Goal: Check status: Check status

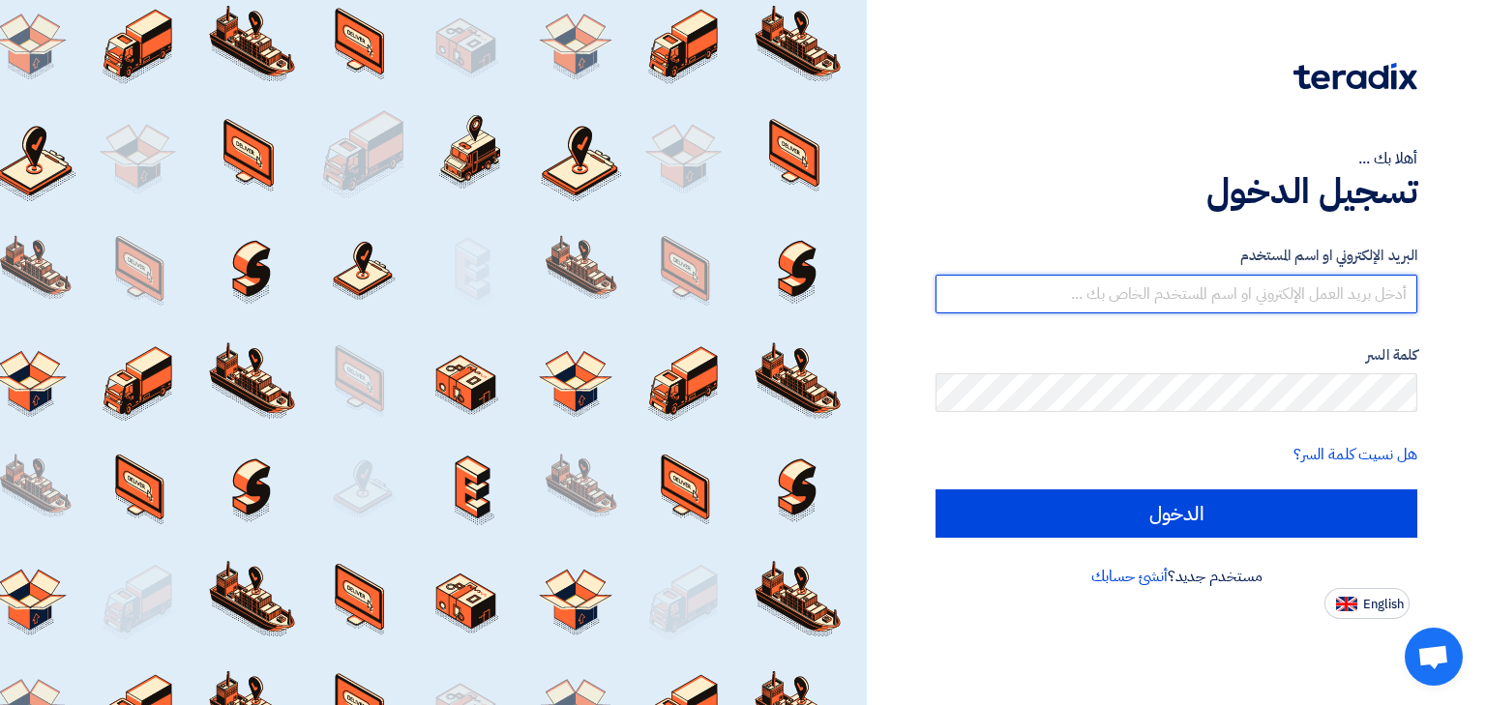
click at [1214, 297] on input "text" at bounding box center [1177, 294] width 482 height 39
type input "[PERSON_NAME][EMAIL_ADDRESS][DOMAIN_NAME]"
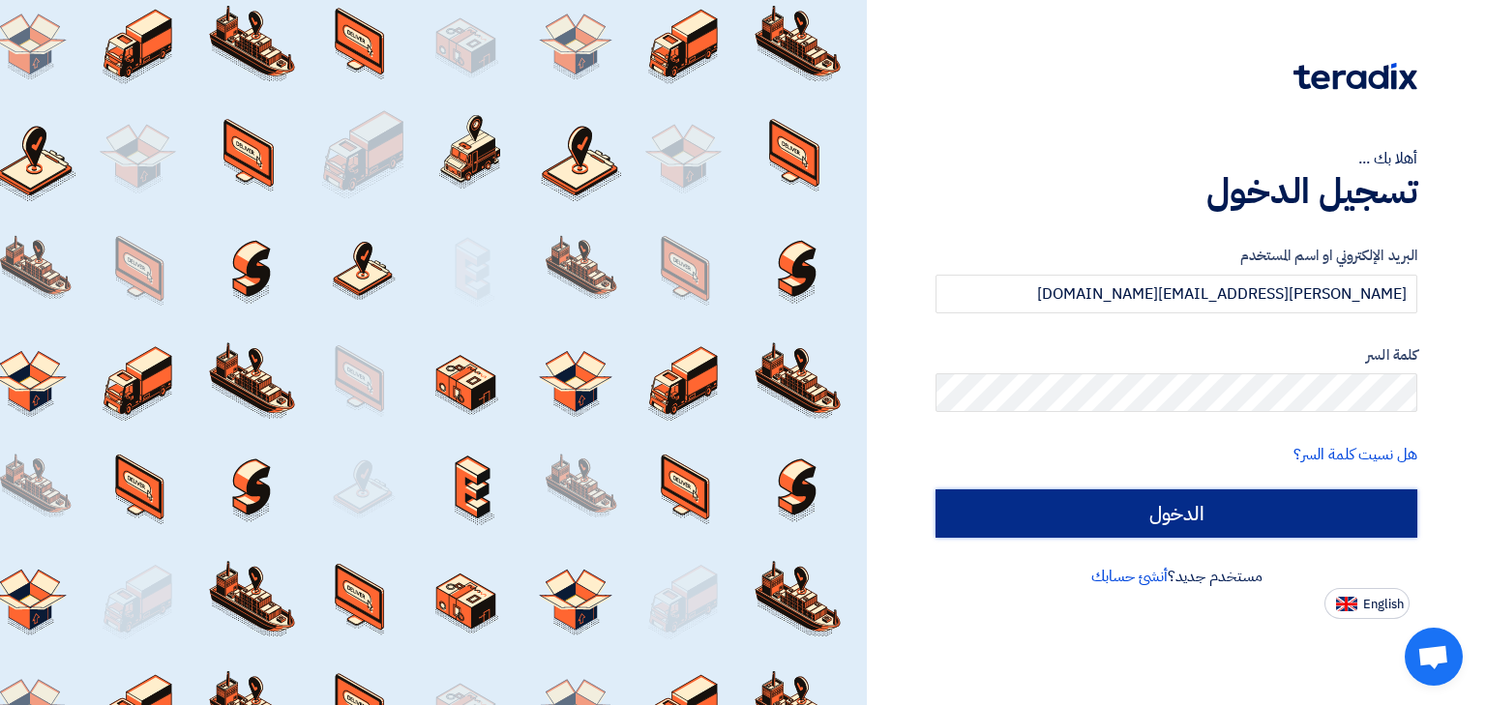
click at [1117, 520] on input "الدخول" at bounding box center [1177, 514] width 482 height 48
type input "Sign in"
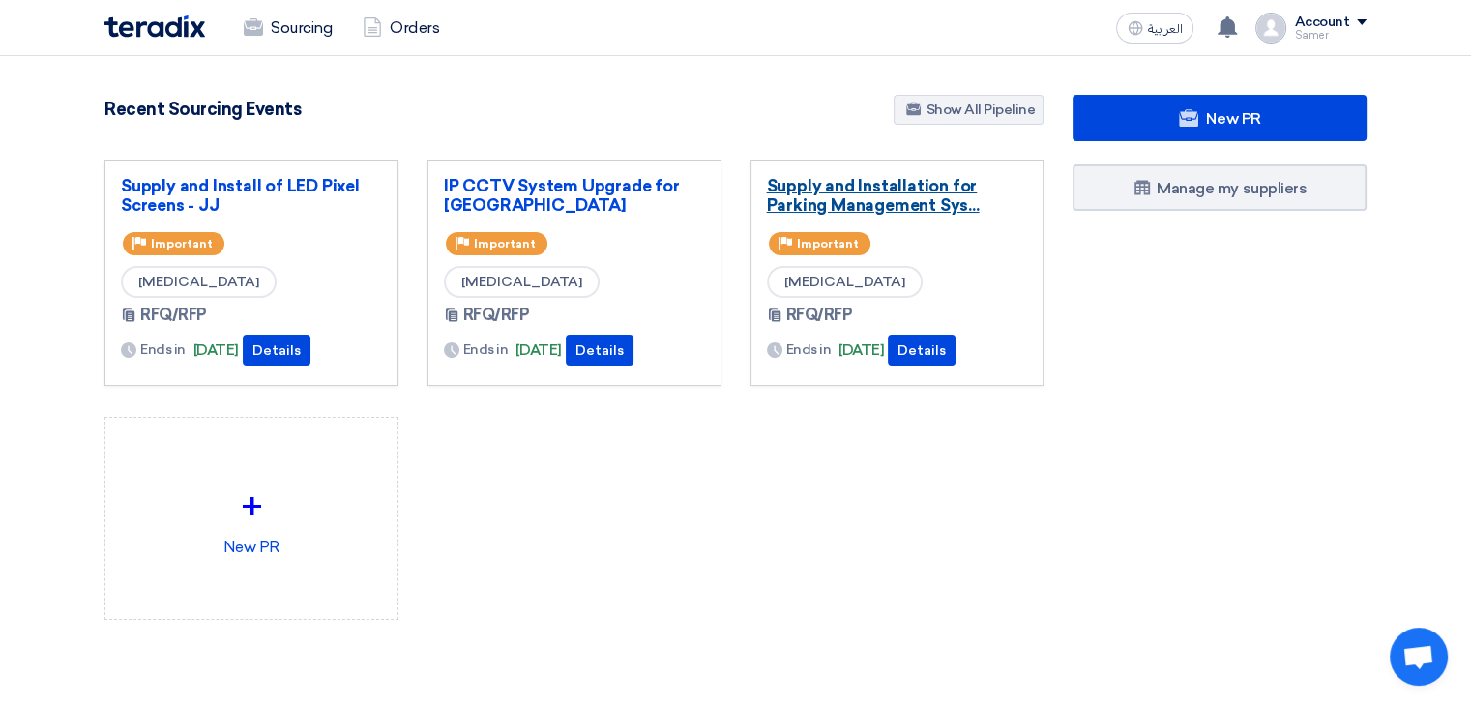
click at [908, 202] on link "Supply and Installation for Parking Management Sys..." at bounding box center [897, 195] width 261 height 39
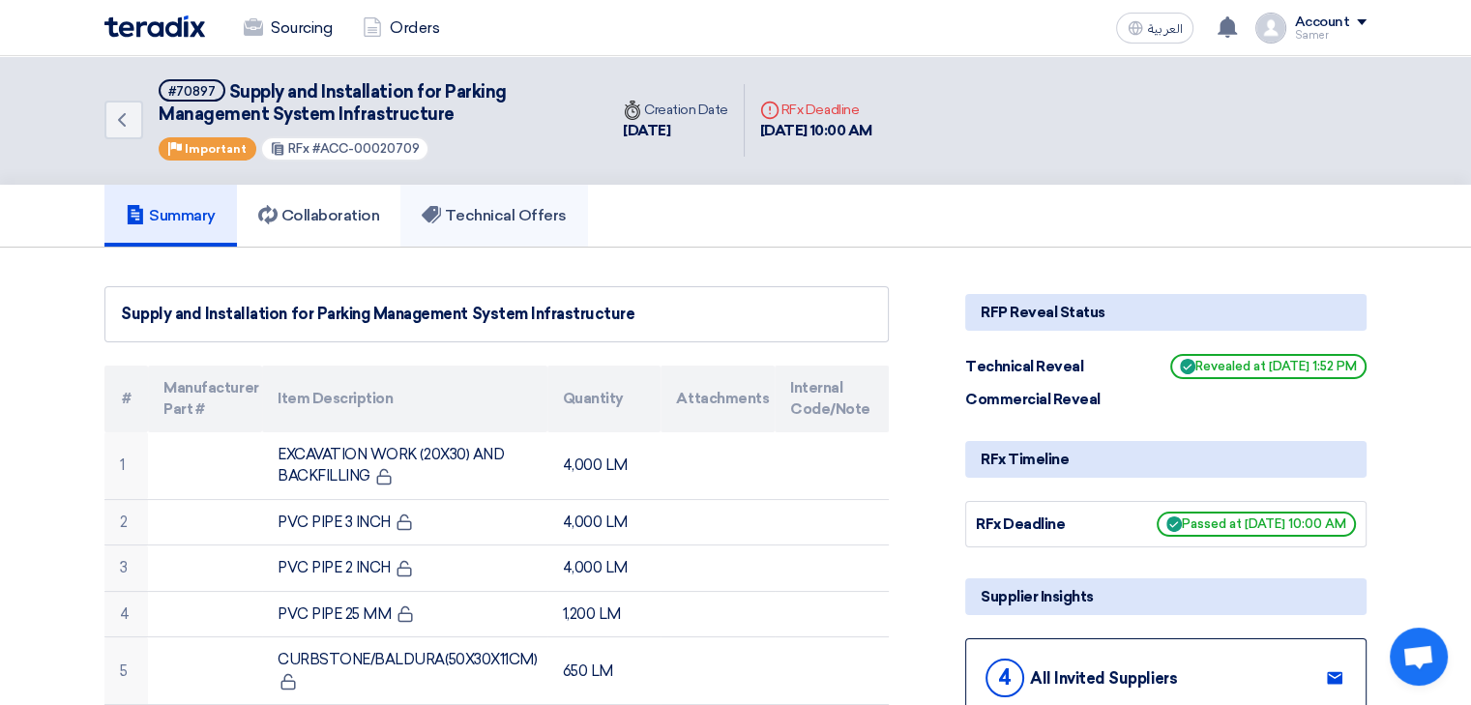
click at [473, 226] on link "Technical Offers" at bounding box center [494, 216] width 187 height 62
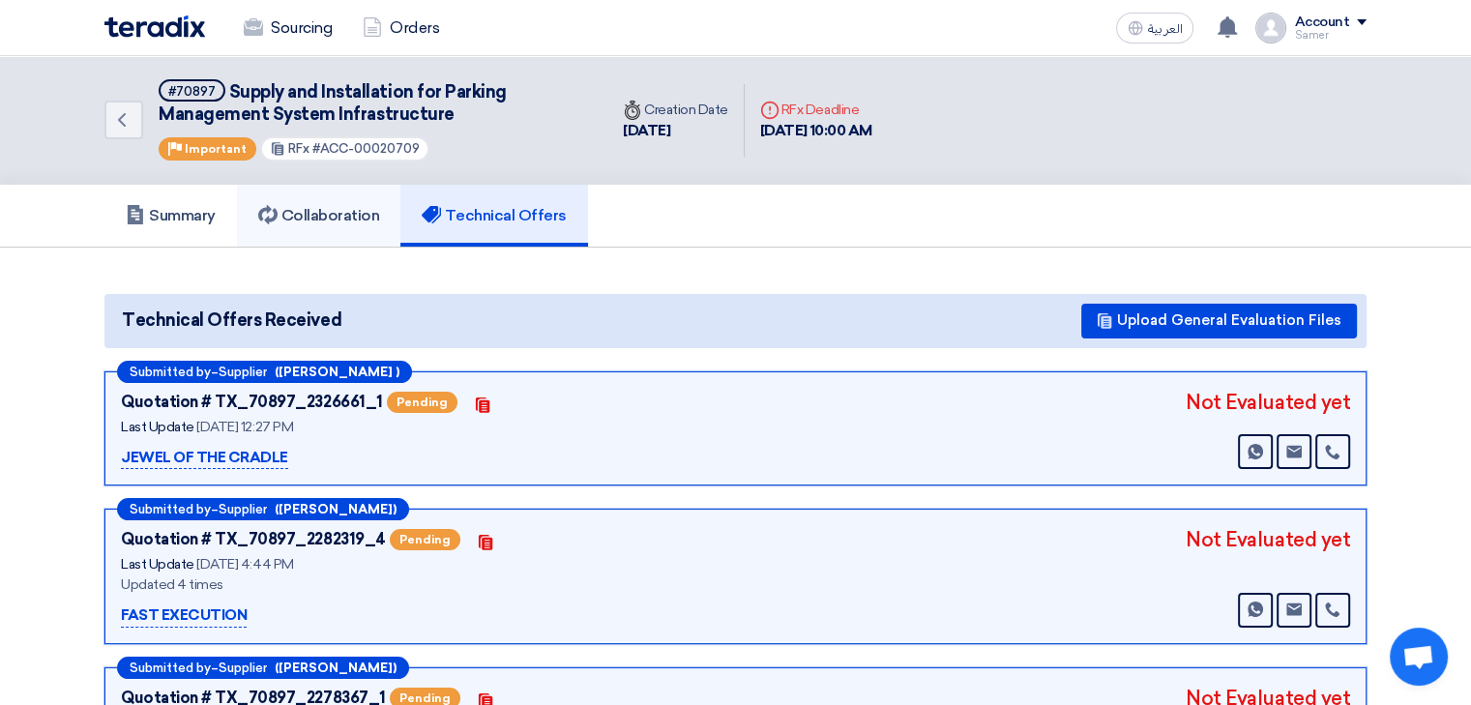
scroll to position [290, 0]
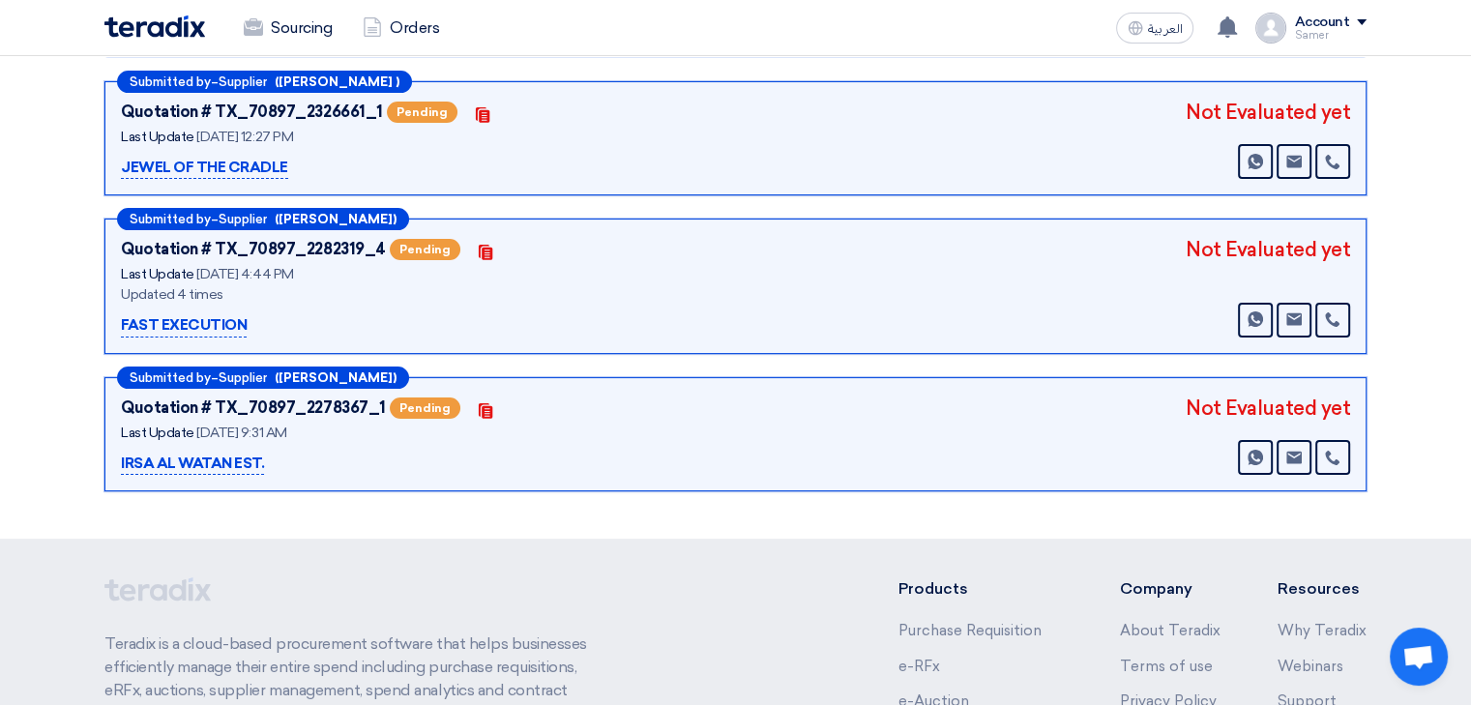
drag, startPoint x: 303, startPoint y: 97, endPoint x: 269, endPoint y: 127, distance: 45.2
click at [303, 100] on div "Quotation # TX_70897_2326661_1 Pending Contacts" at bounding box center [363, 112] width 484 height 29
click at [239, 163] on p "JEWEL OF THE CRADLE" at bounding box center [204, 168] width 167 height 23
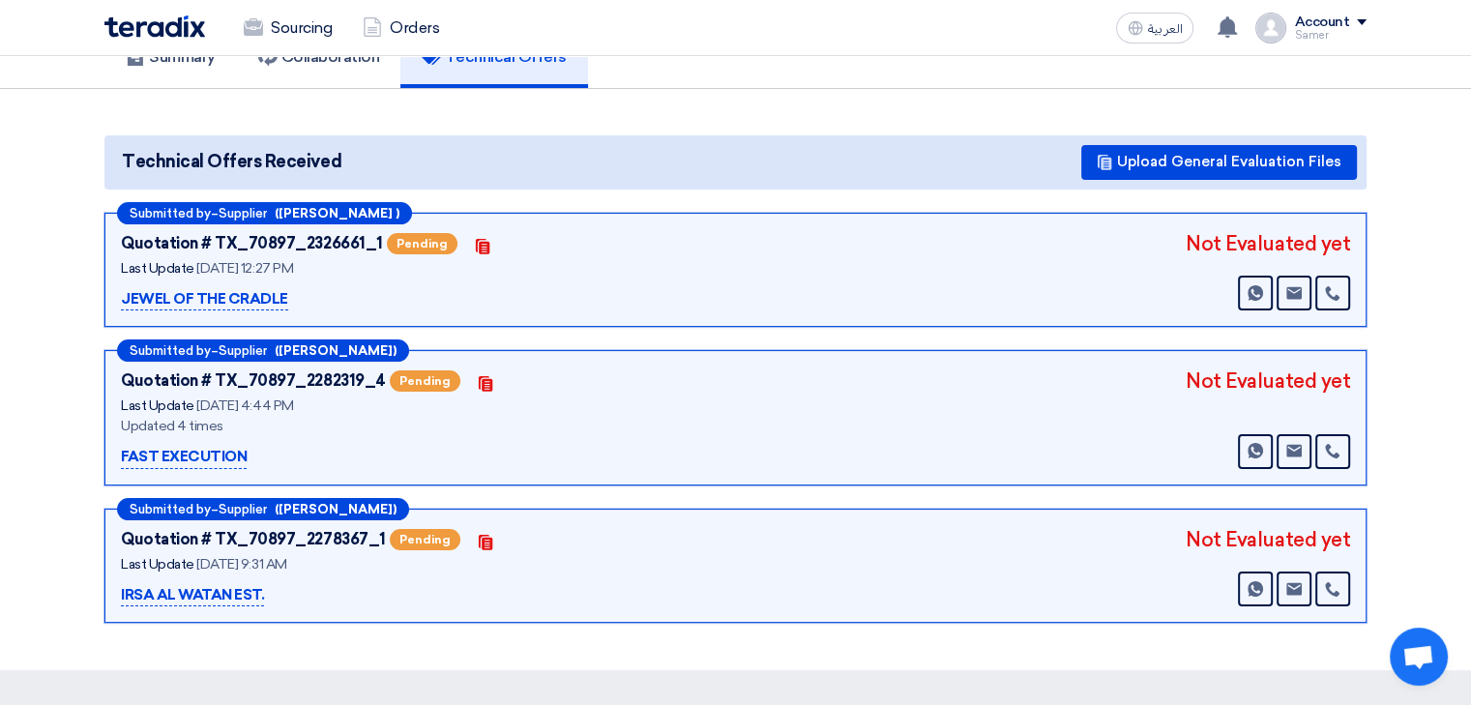
scroll to position [97, 0]
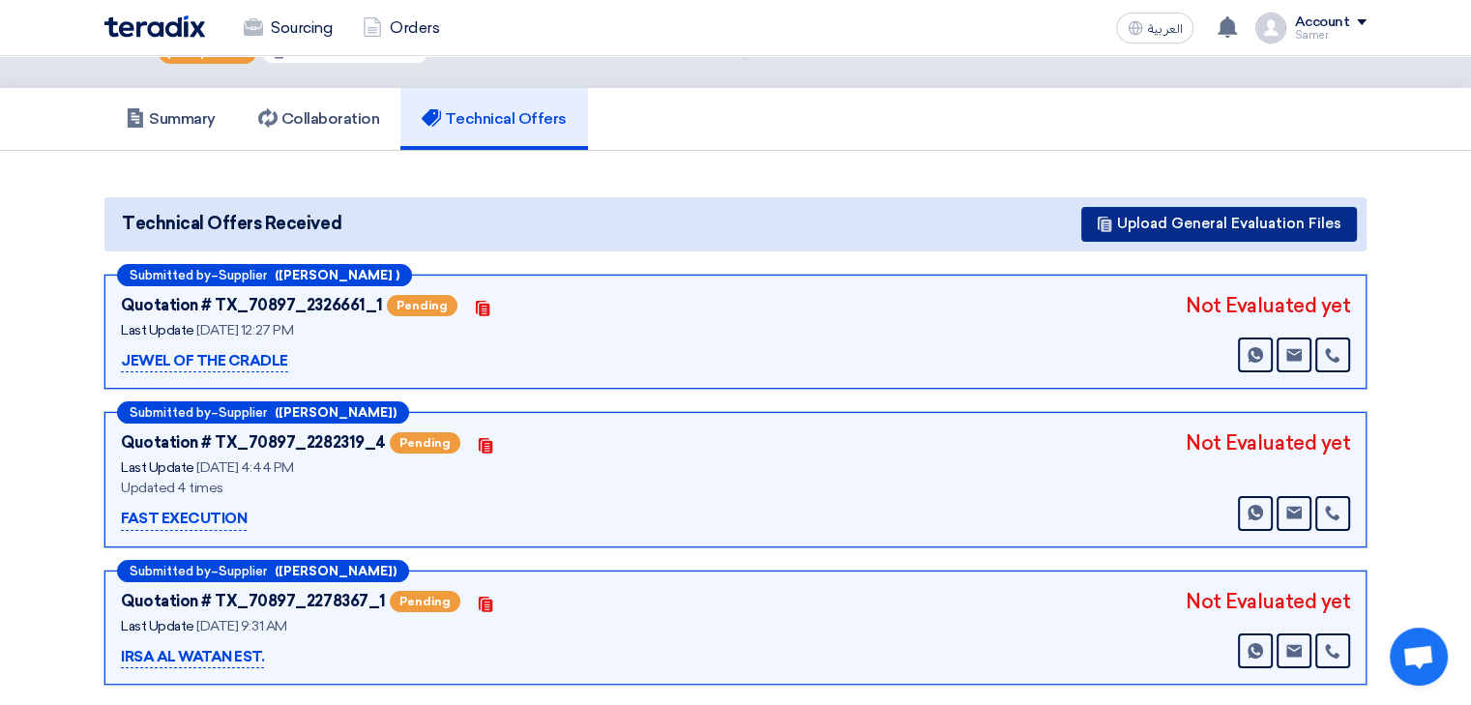
click at [1129, 232] on button "Upload General Evaluation Files" at bounding box center [1220, 224] width 276 height 35
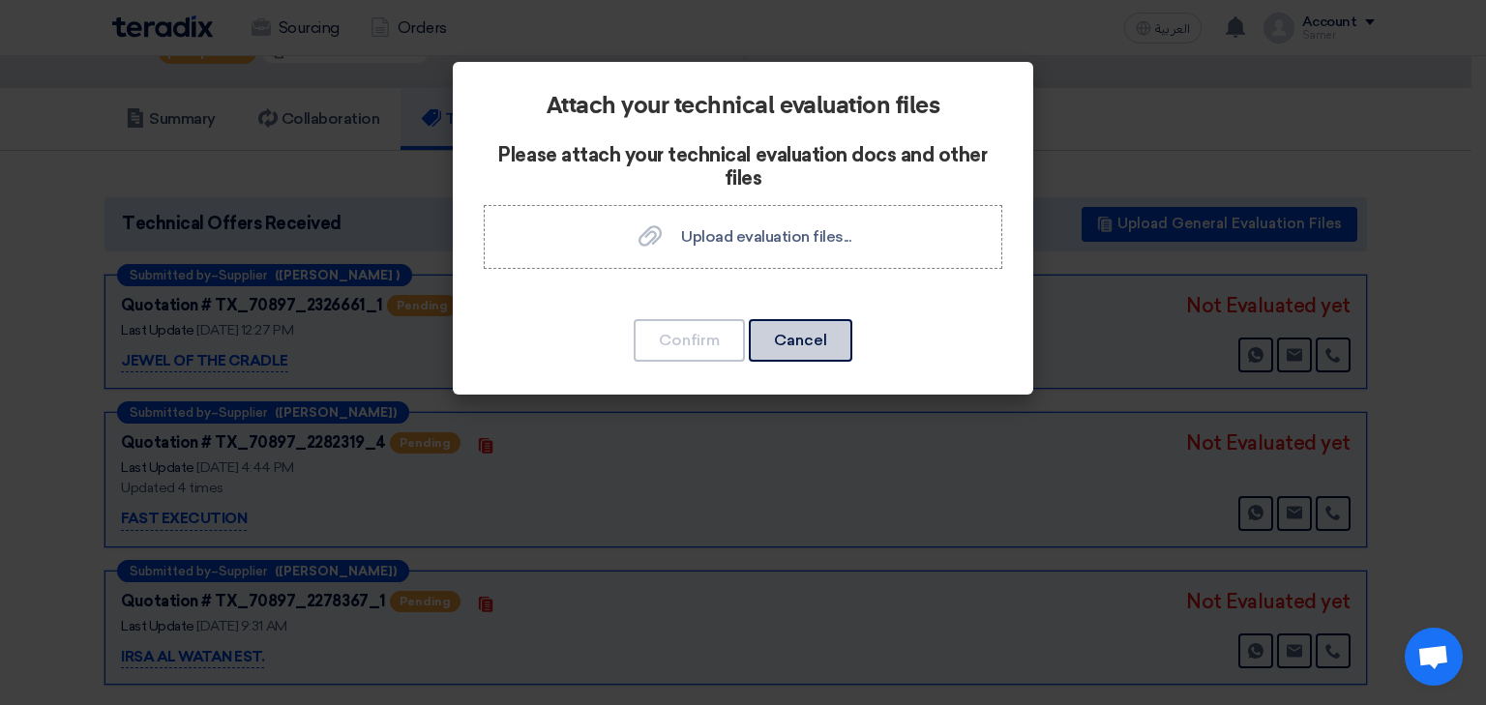
click at [812, 347] on button "Cancel" at bounding box center [801, 340] width 104 height 43
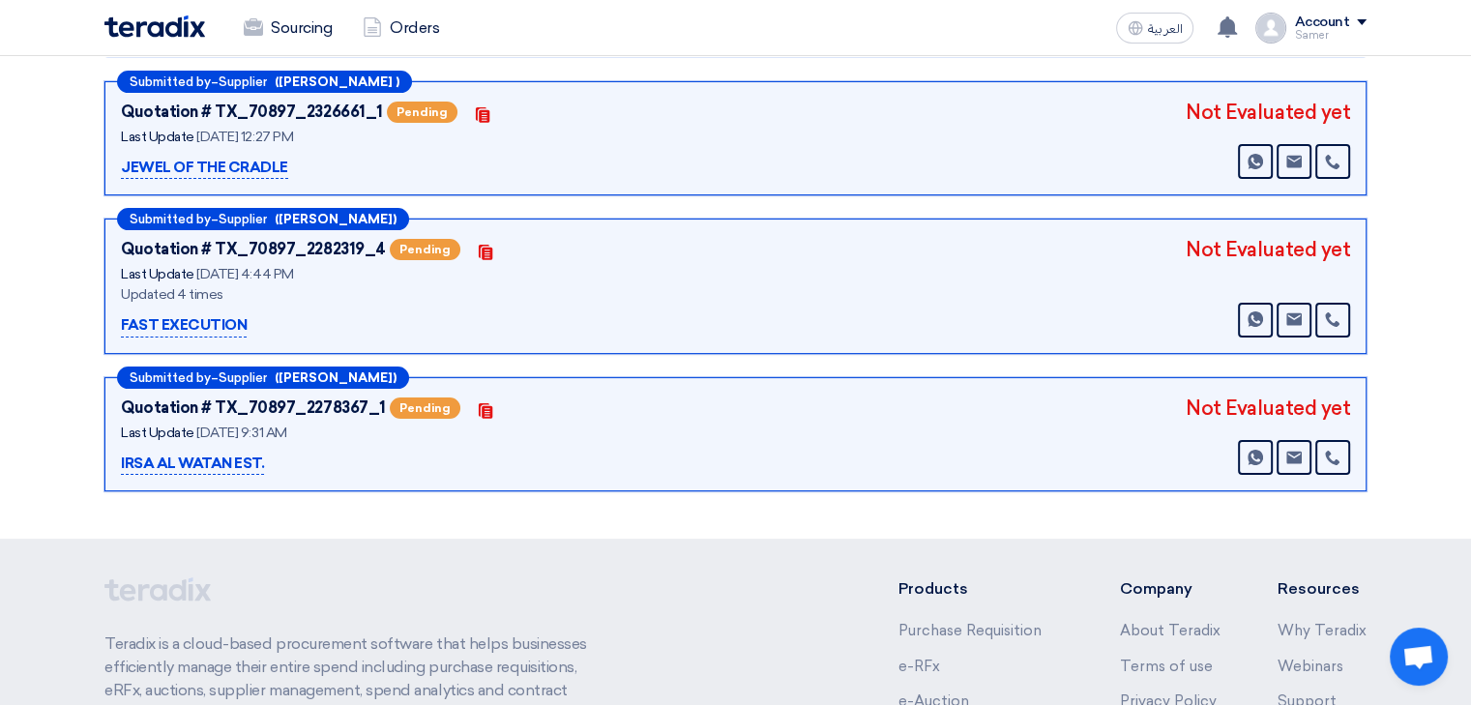
scroll to position [193, 0]
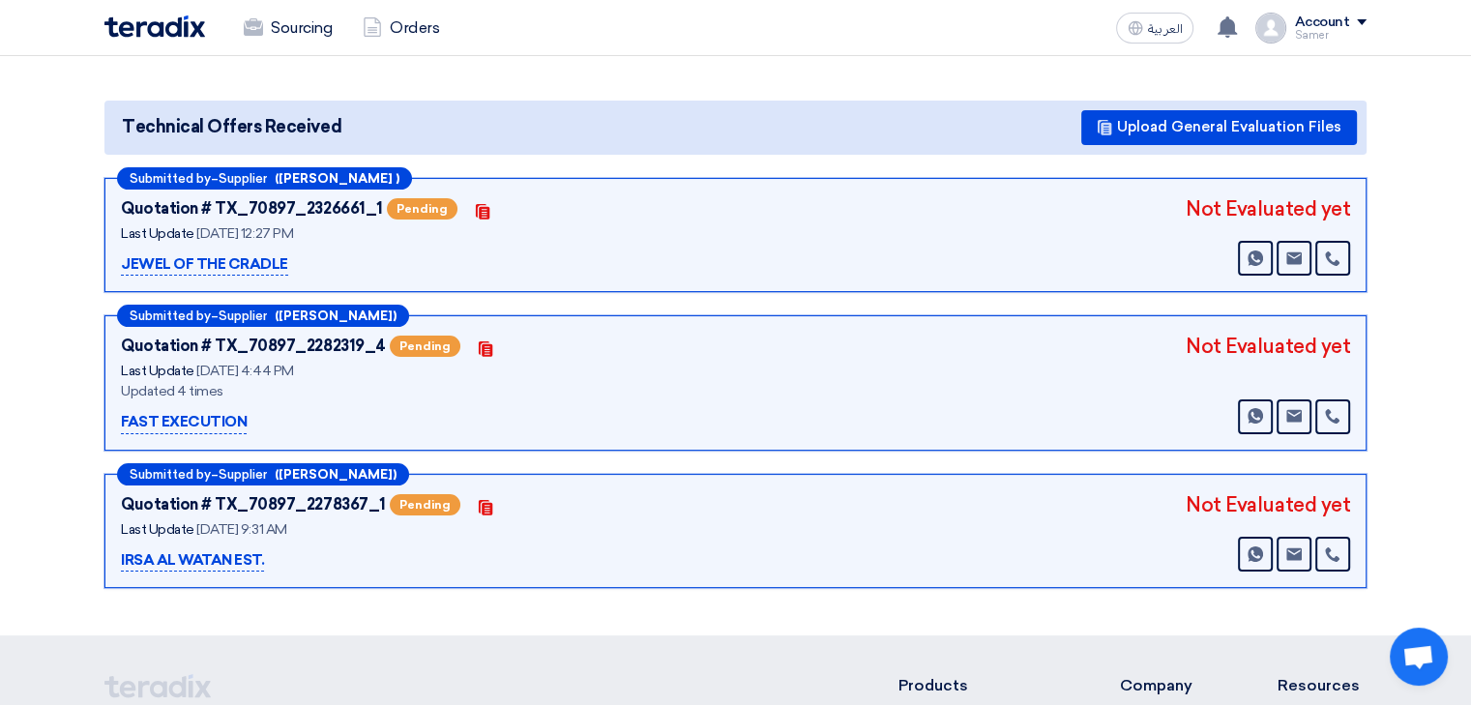
click at [202, 255] on p "JEWEL OF THE CRADLE" at bounding box center [204, 264] width 167 height 23
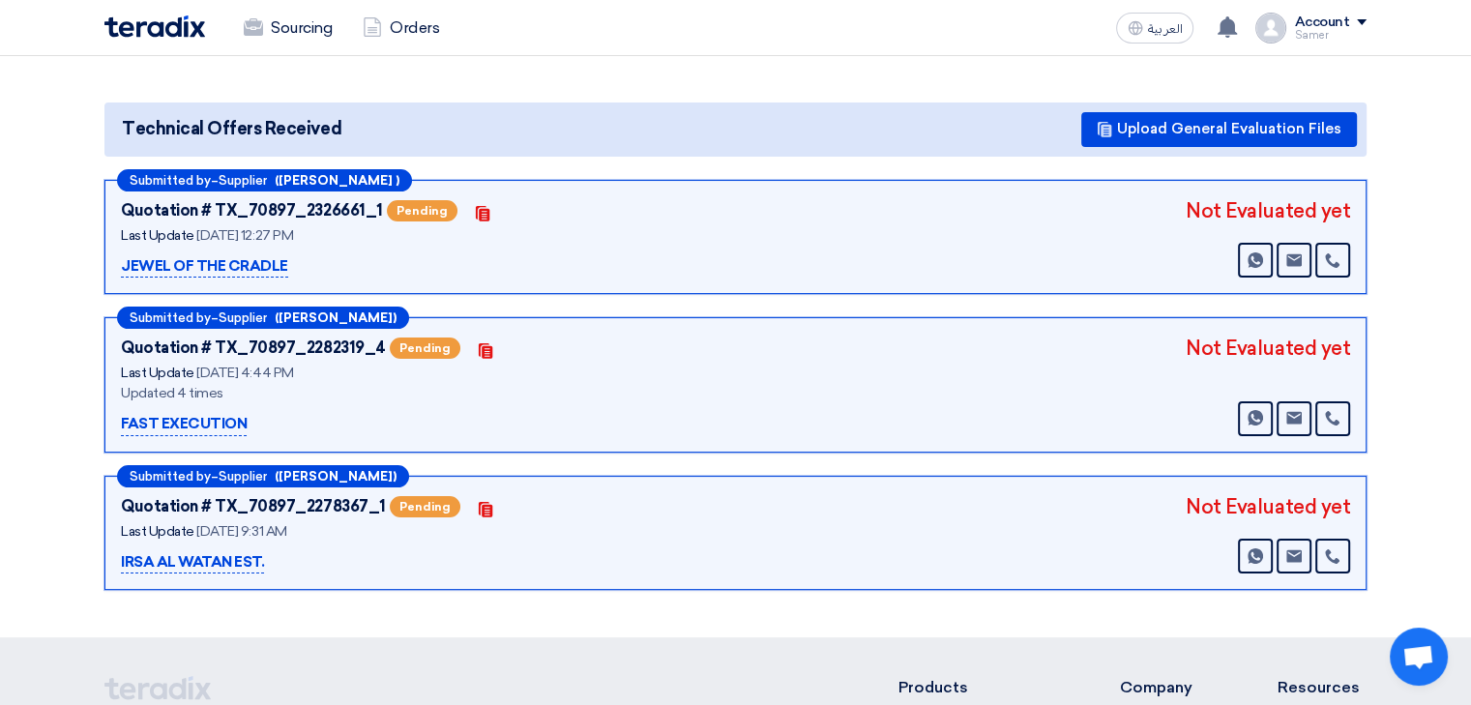
scroll to position [0, 0]
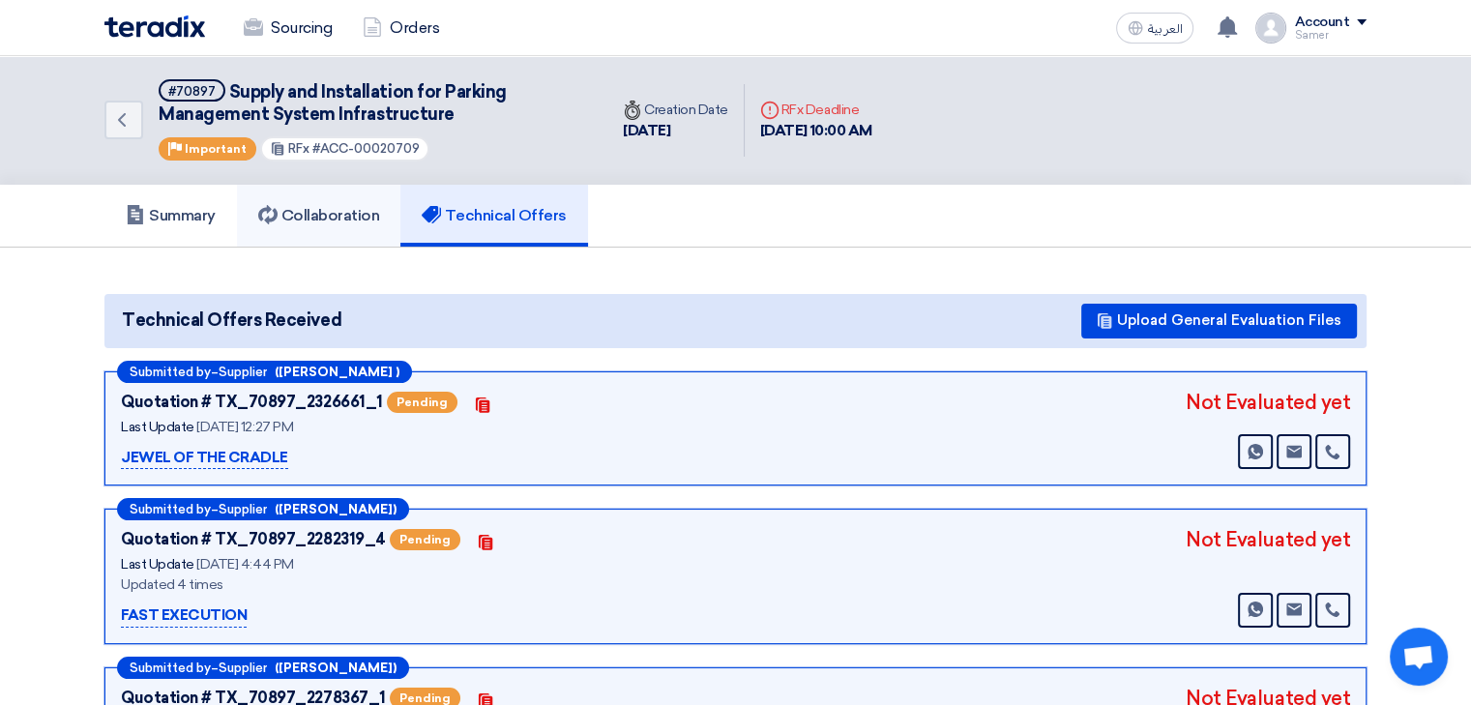
click at [350, 208] on h5 "Collaboration" at bounding box center [319, 215] width 122 height 19
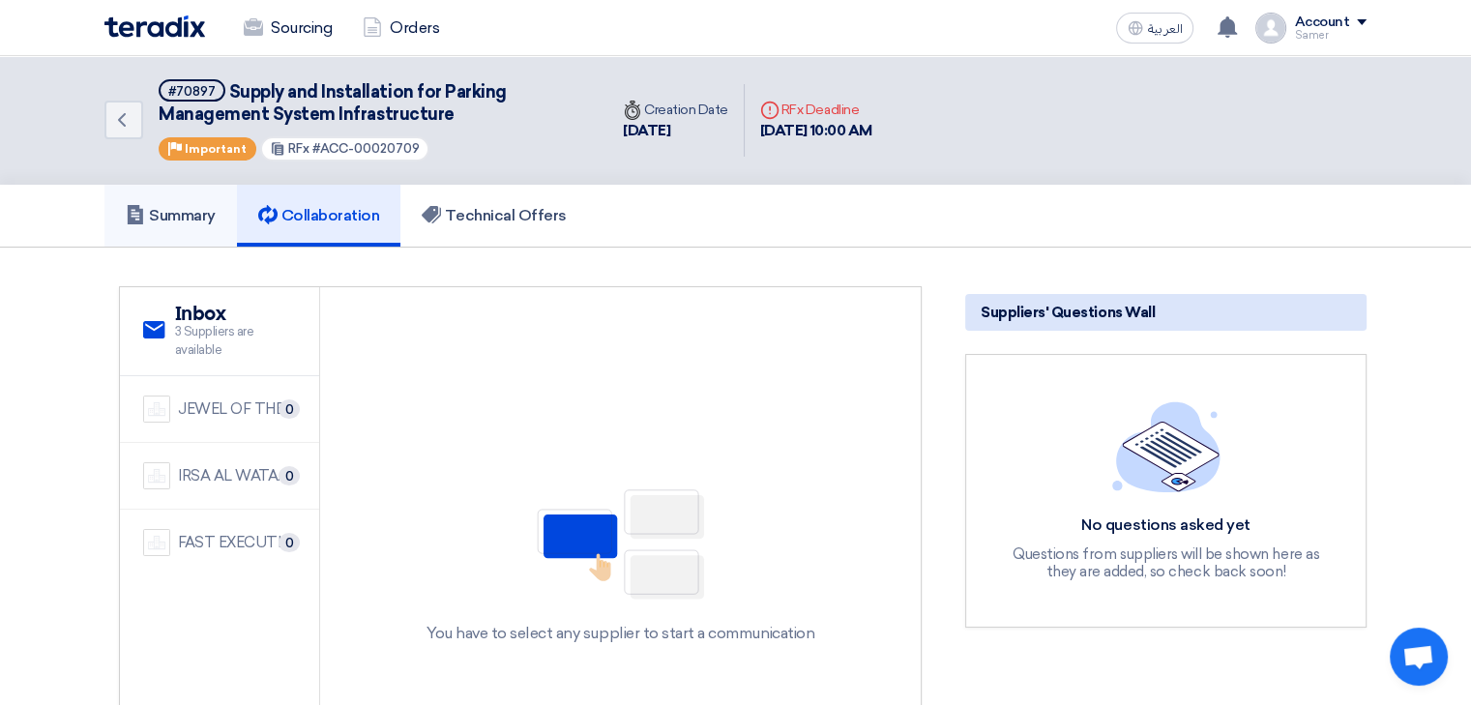
click at [211, 223] on h5 "Summary" at bounding box center [171, 215] width 90 height 19
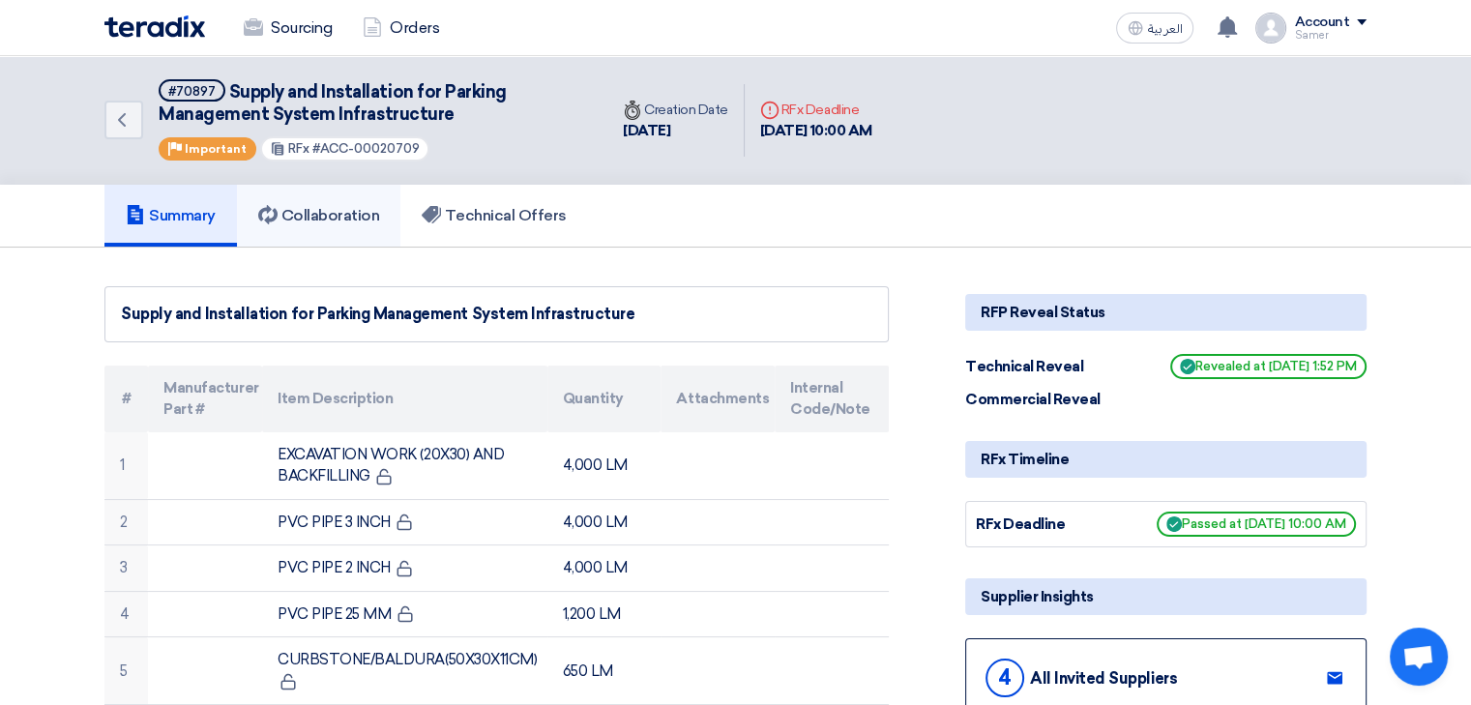
click at [363, 223] on h5 "Collaboration" at bounding box center [319, 215] width 122 height 19
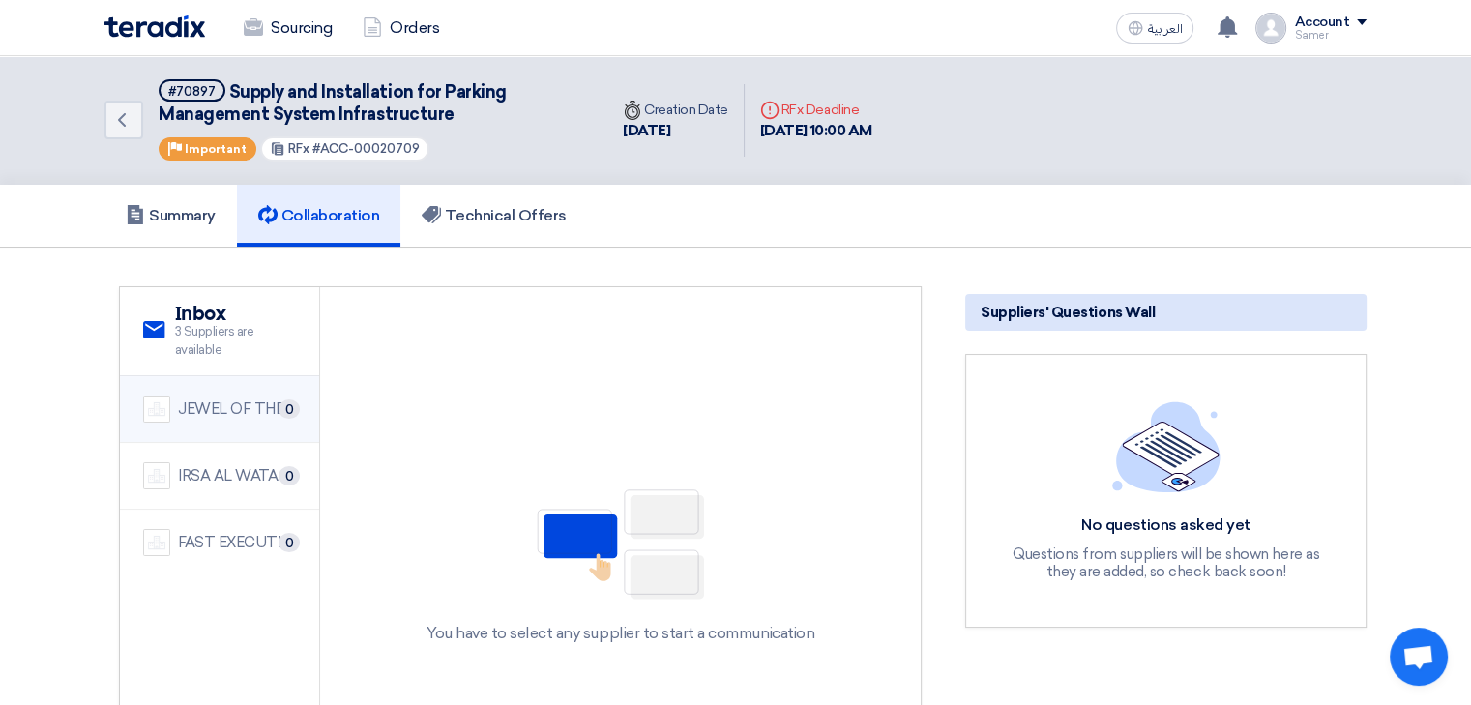
click at [188, 413] on div "JEWEL OF THE CRADLE" at bounding box center [237, 410] width 118 height 22
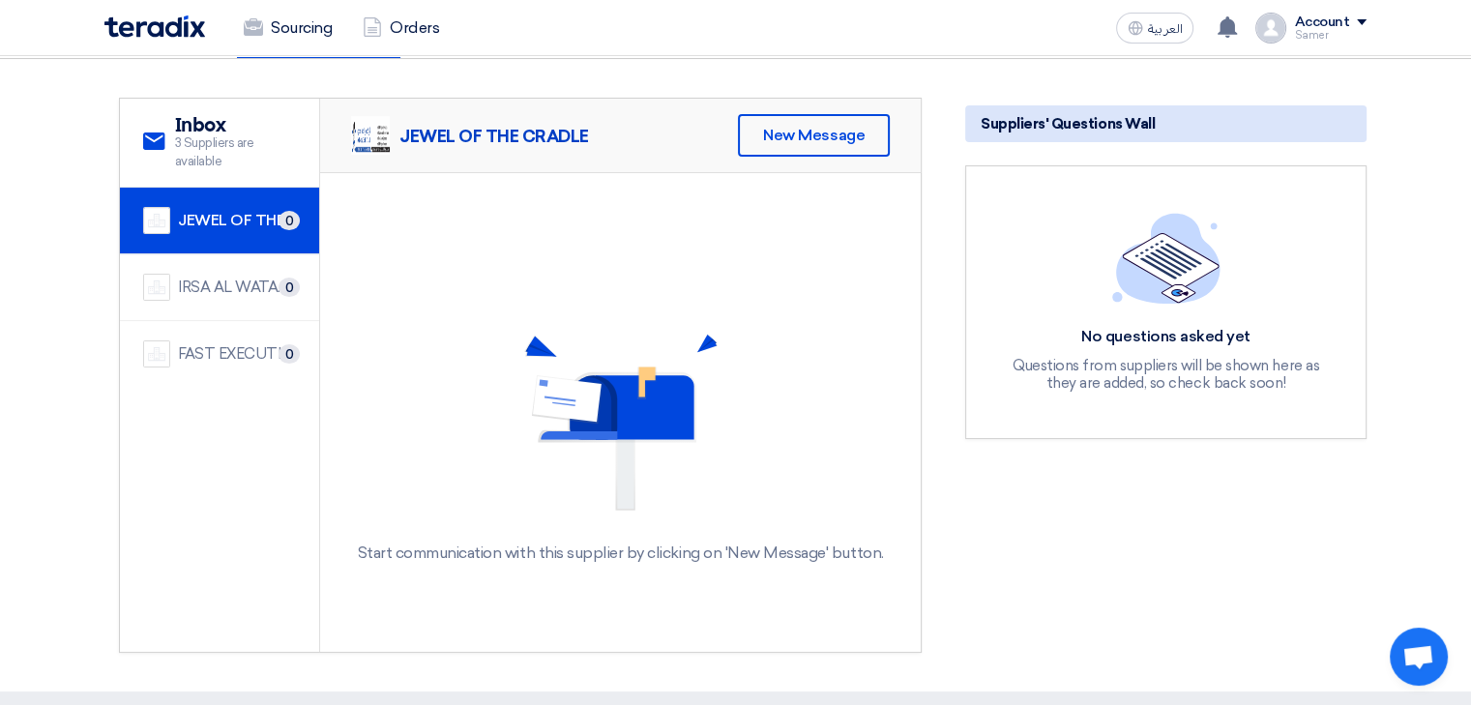
scroll to position [193, 0]
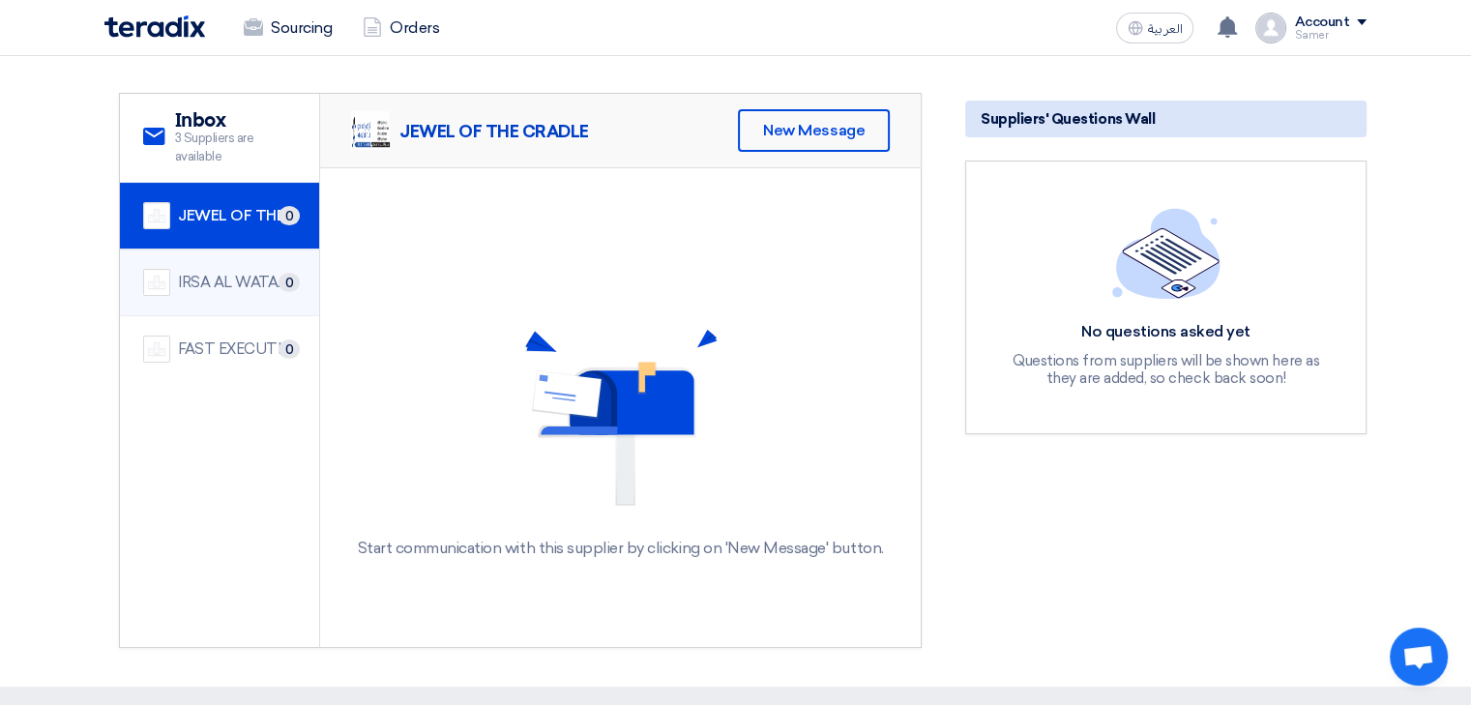
click at [224, 258] on li "IRSA AL WATAN EST. 0" at bounding box center [219, 283] width 199 height 67
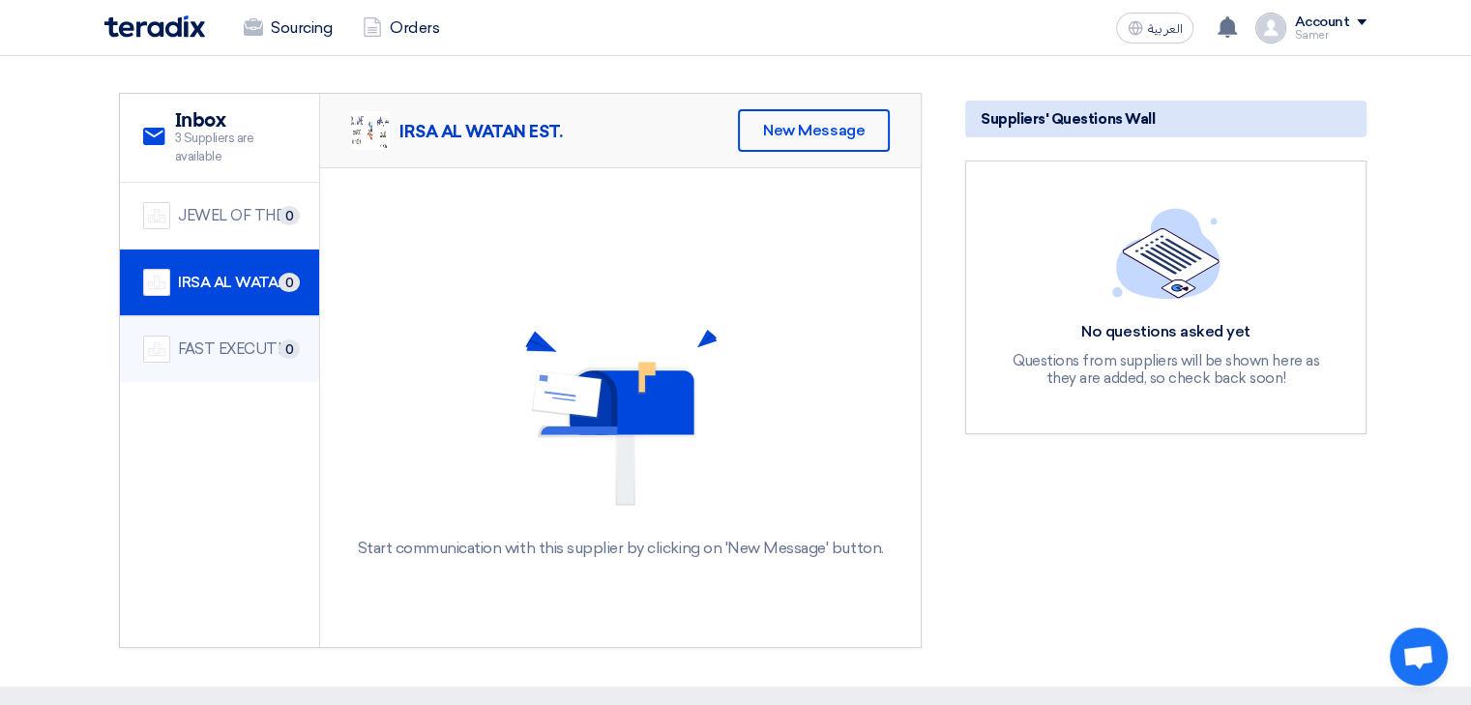
click at [232, 342] on div "FAST EXECUTION" at bounding box center [237, 350] width 118 height 22
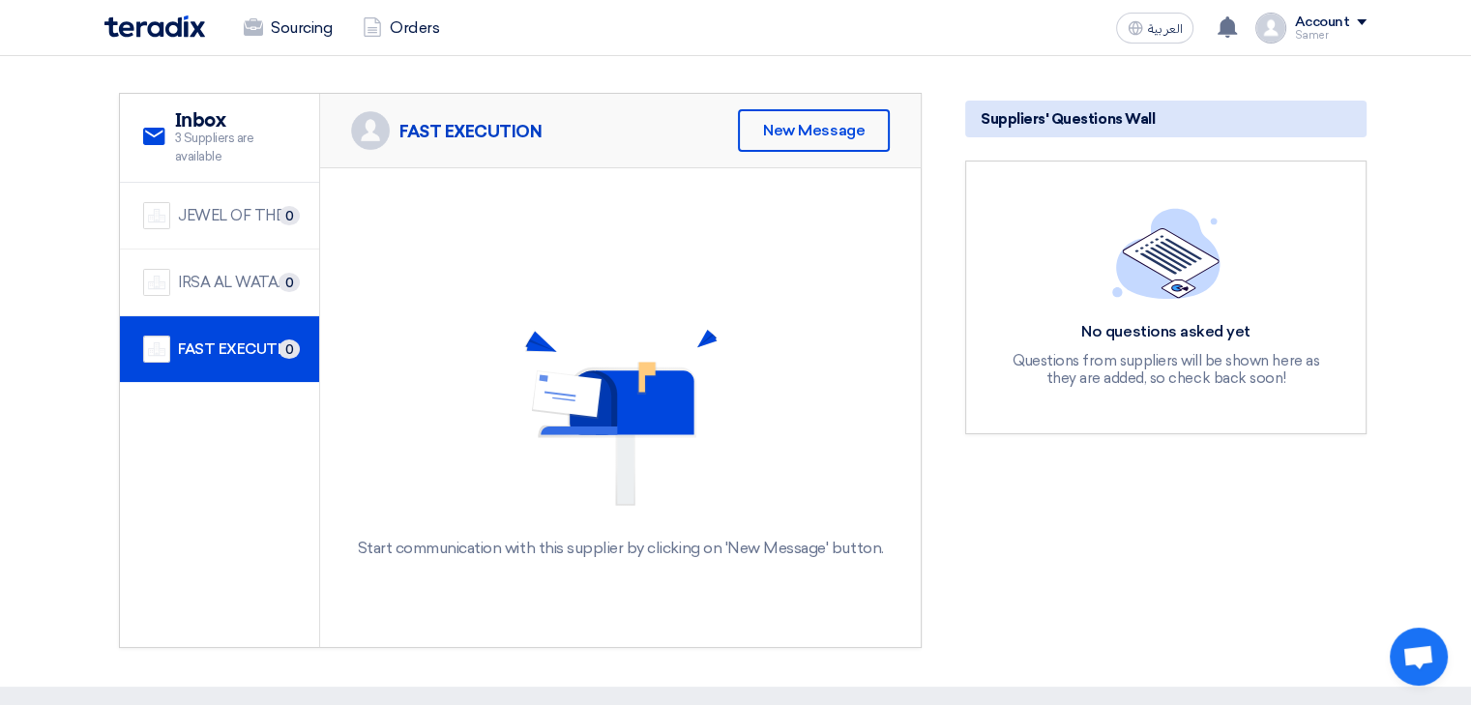
scroll to position [0, 0]
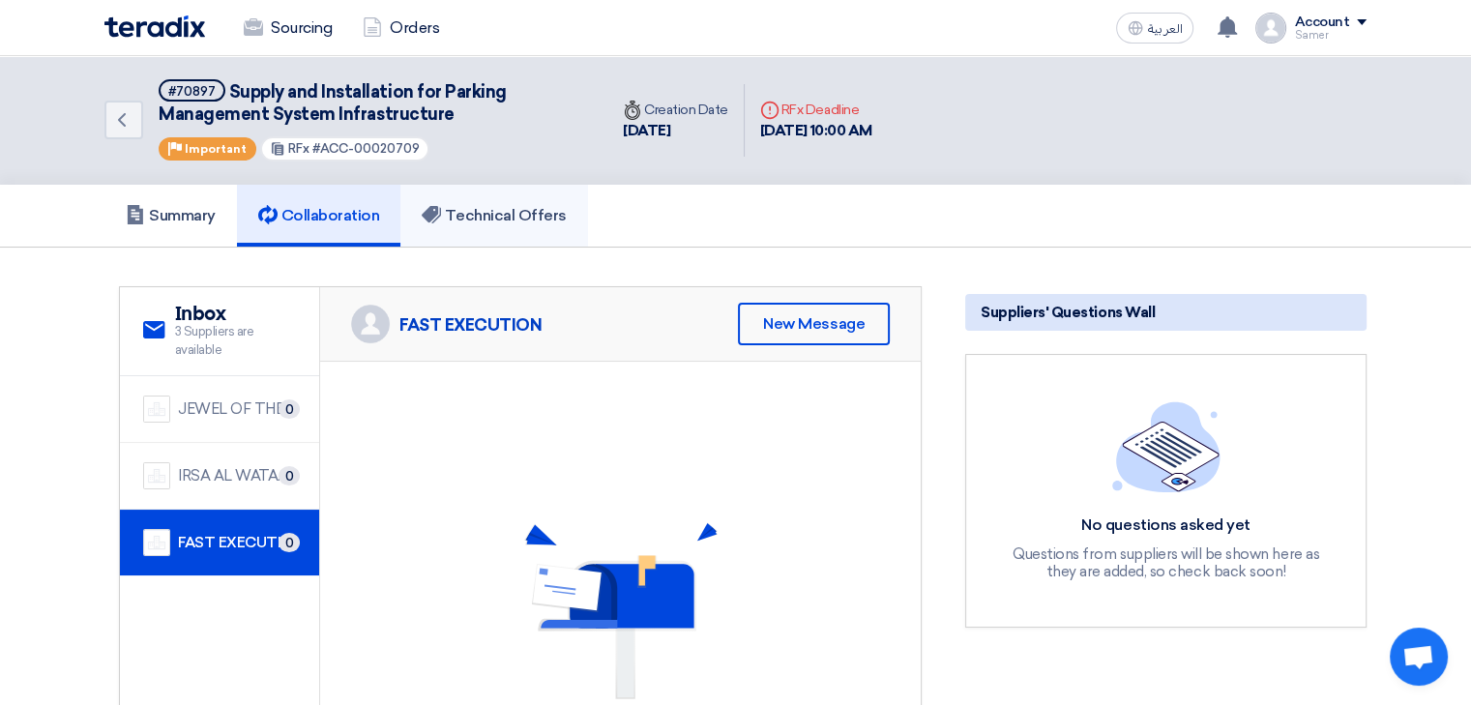
click at [488, 217] on h5 "Technical Offers" at bounding box center [494, 215] width 144 height 19
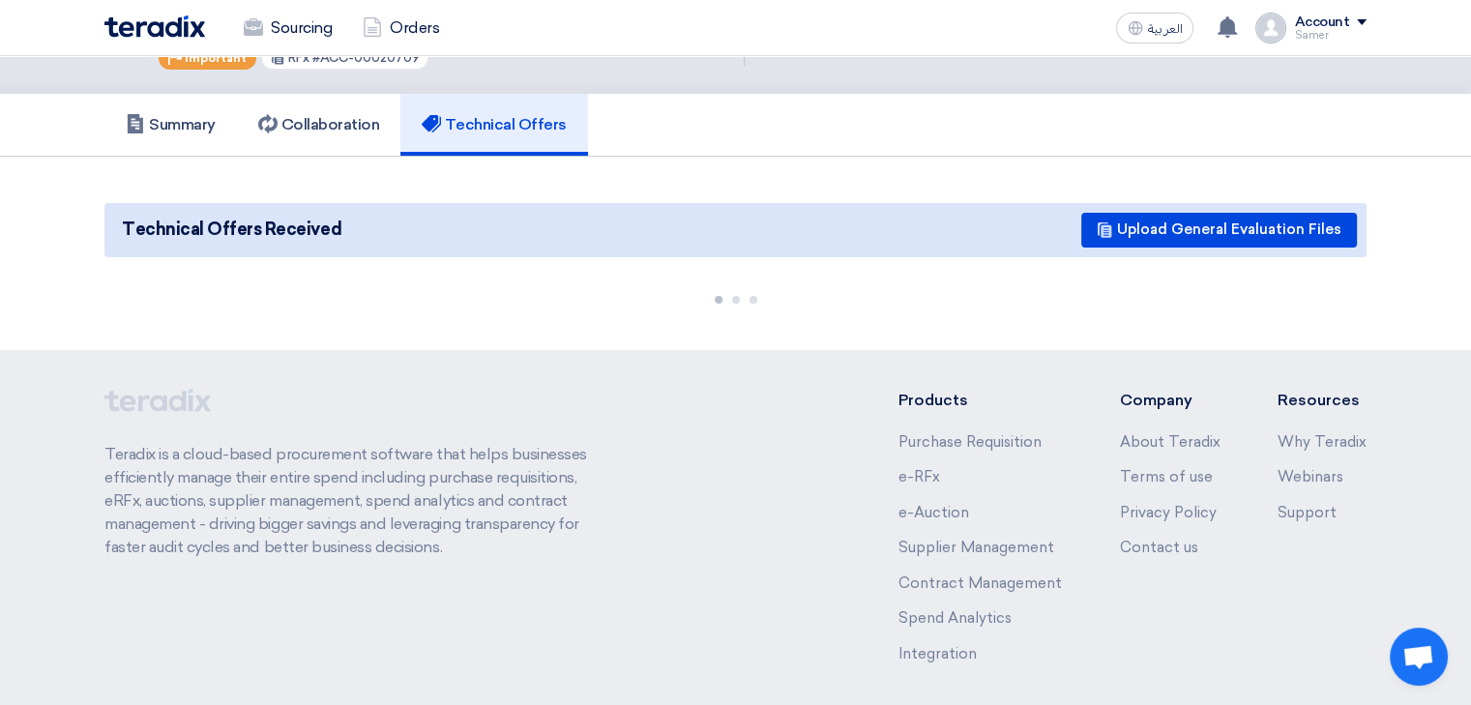
scroll to position [74, 0]
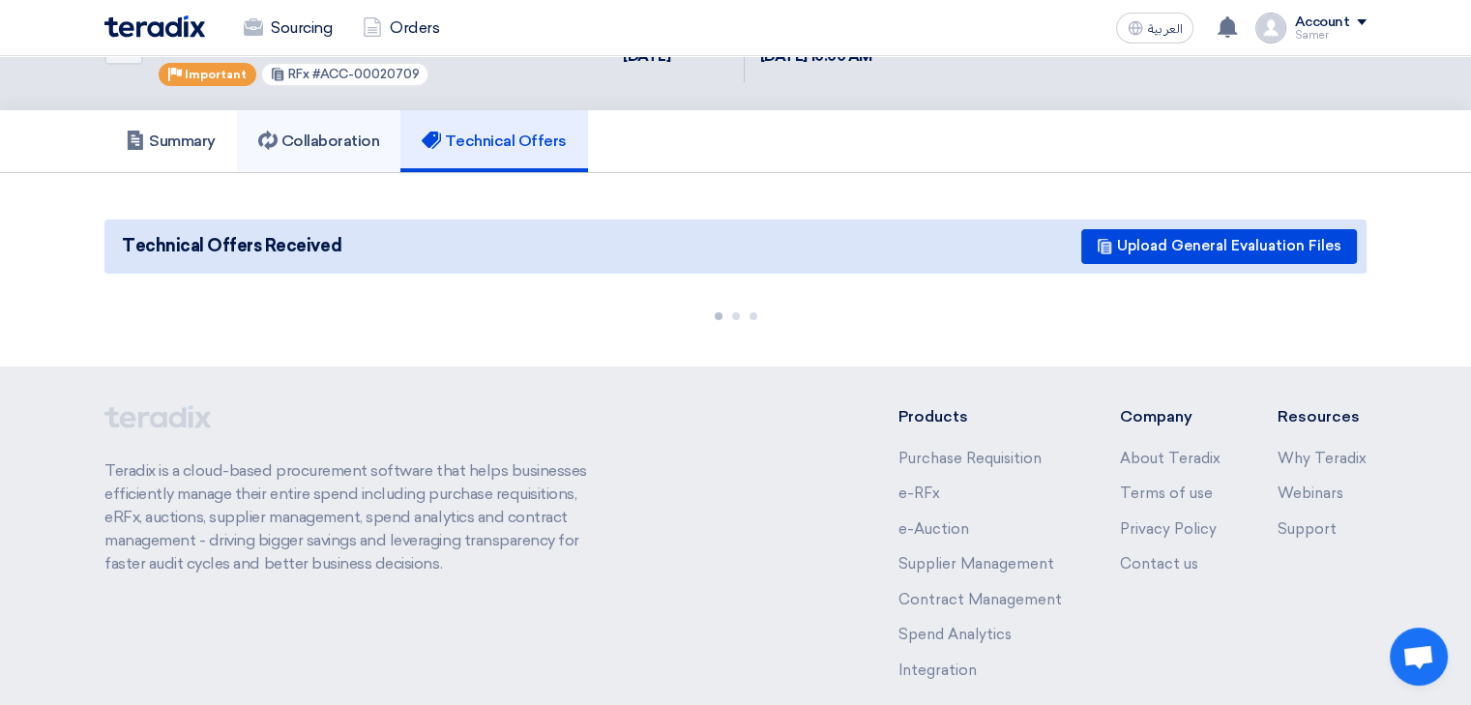
click at [320, 133] on h5 "Collaboration" at bounding box center [319, 141] width 122 height 19
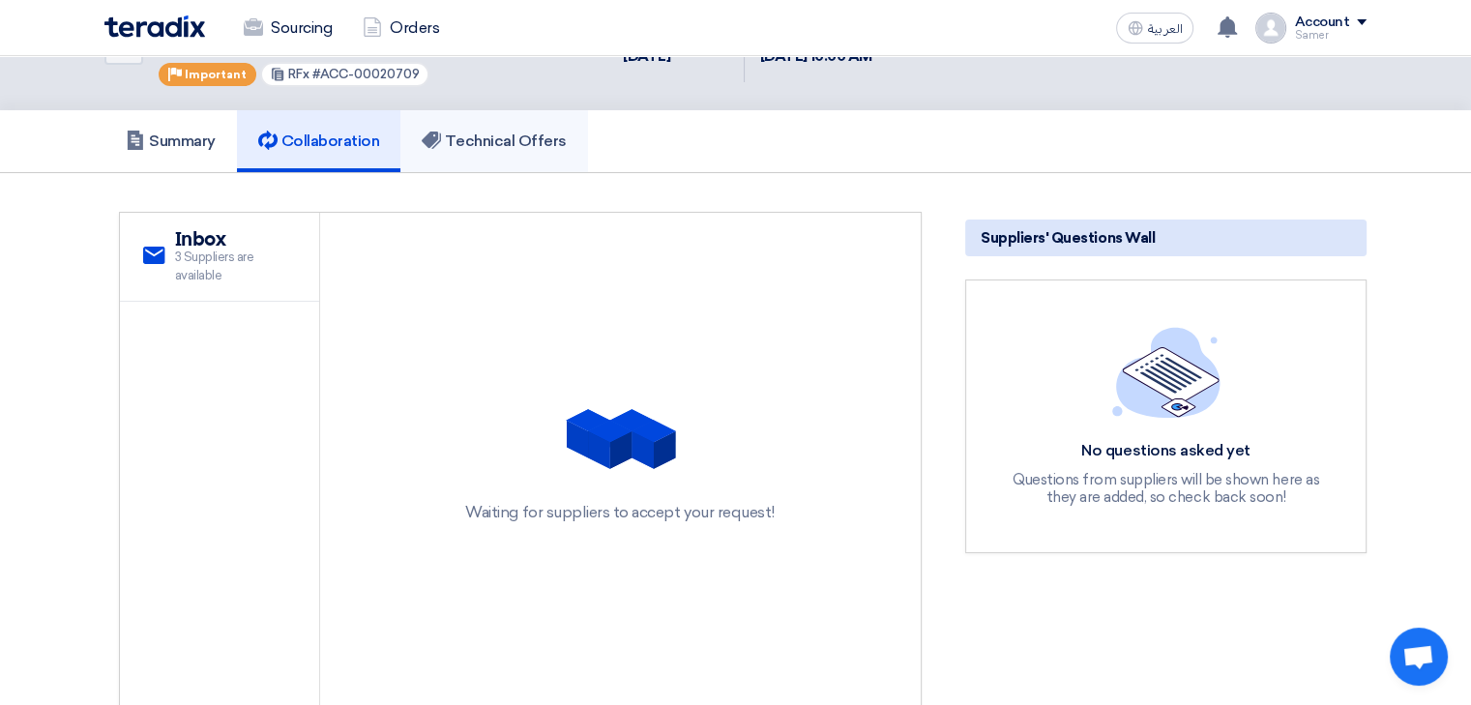
click at [435, 133] on use at bounding box center [431, 140] width 19 height 17
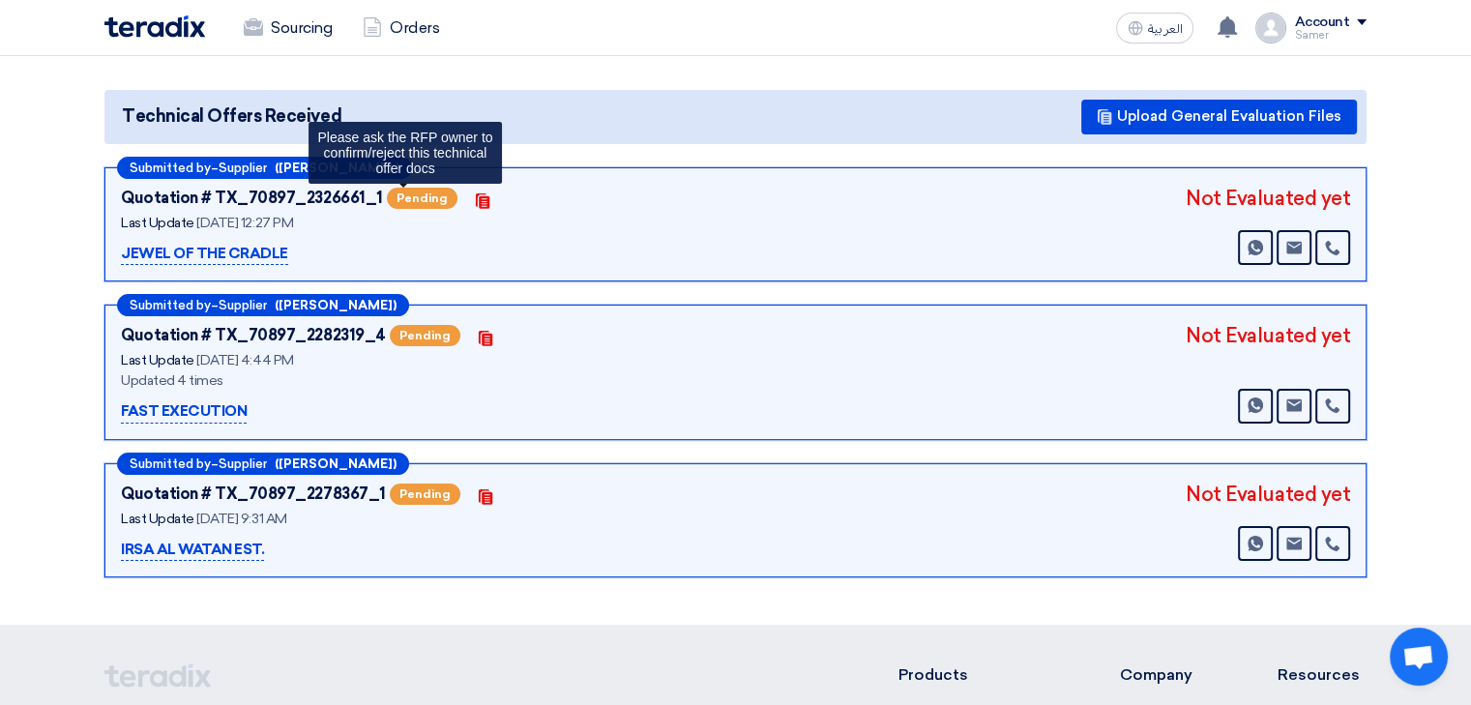
scroll to position [268, 0]
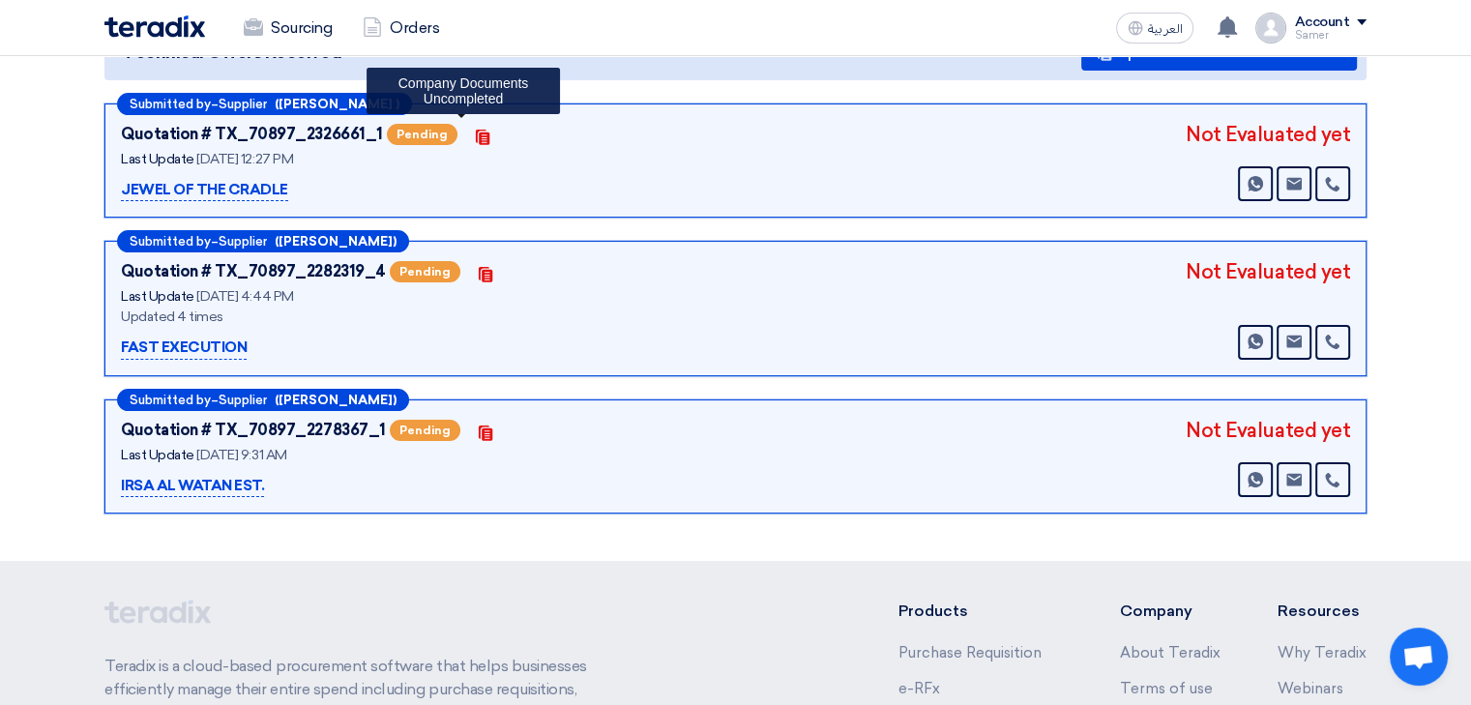
click at [475, 133] on use at bounding box center [482, 137] width 14 height 15
